Goal: Information Seeking & Learning: Check status

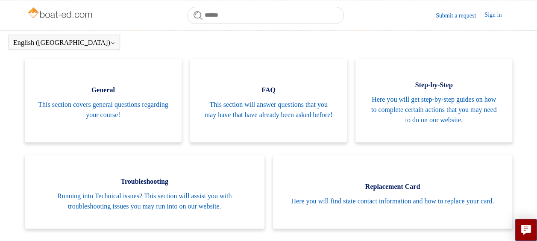
scroll to position [181, 0]
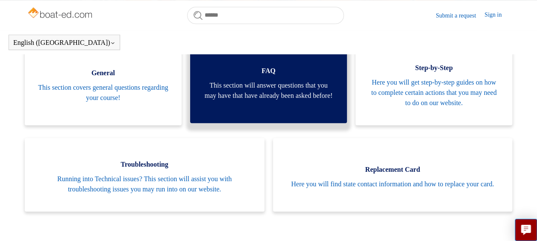
click at [272, 88] on span "This section will answer questions that you may have that have already been ask…" at bounding box center [268, 90] width 131 height 21
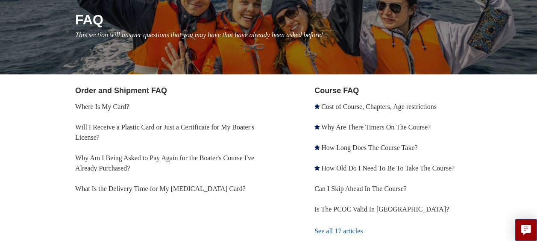
scroll to position [120, 0]
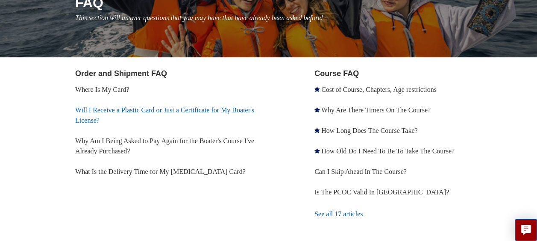
click at [189, 108] on link "Will I Receive a Plastic Card or Just a Certificate for My Boater's License?" at bounding box center [164, 115] width 179 height 18
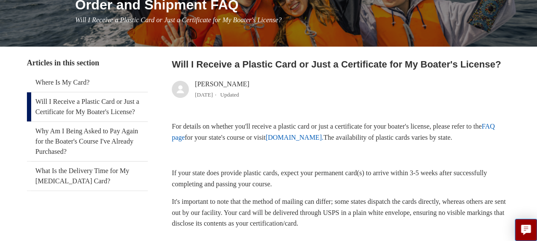
scroll to position [120, 0]
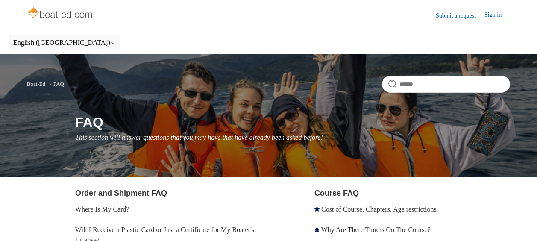
scroll to position [120, 0]
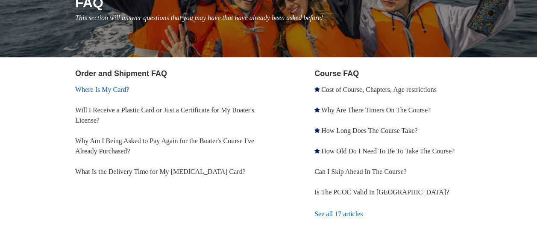
click at [89, 88] on link "Where Is My Card?" at bounding box center [102, 89] width 54 height 7
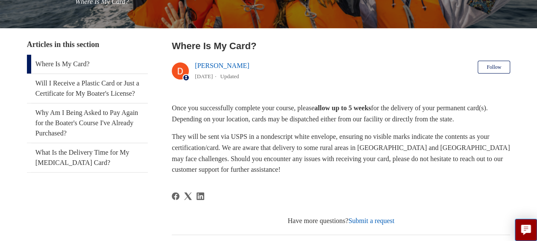
scroll to position [137, 0]
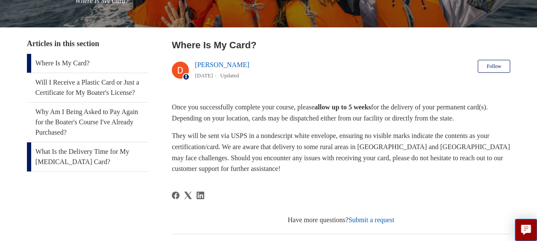
click at [77, 166] on link "What Is the Delivery Time for My [MEDICAL_DATA] Card?" at bounding box center [87, 156] width 121 height 29
